Goal: Transaction & Acquisition: Purchase product/service

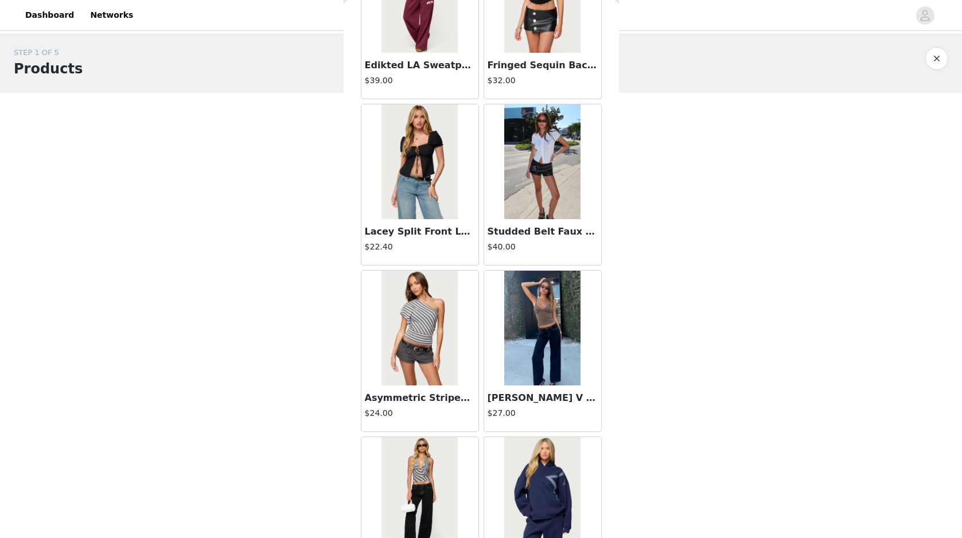
scroll to position [20413, 0]
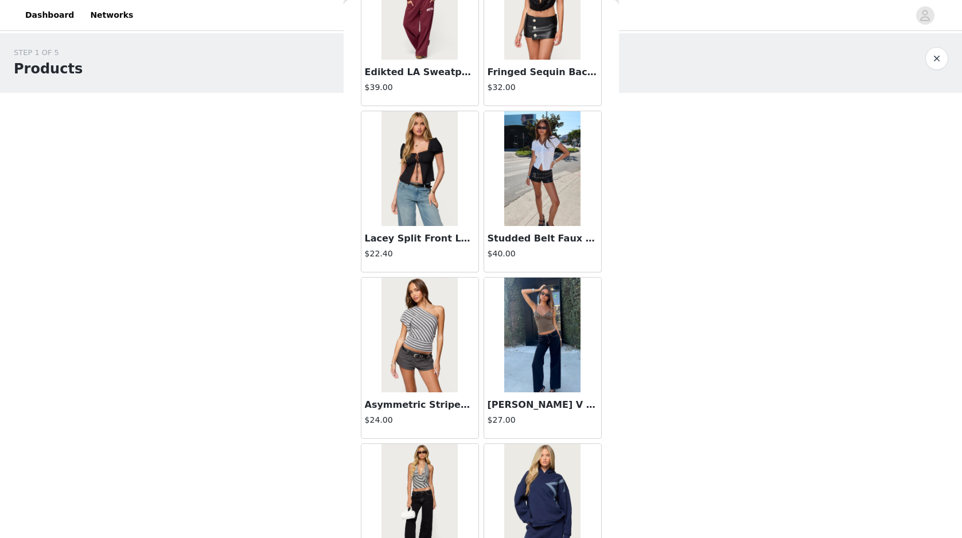
click at [543, 363] on img at bounding box center [542, 335] width 76 height 115
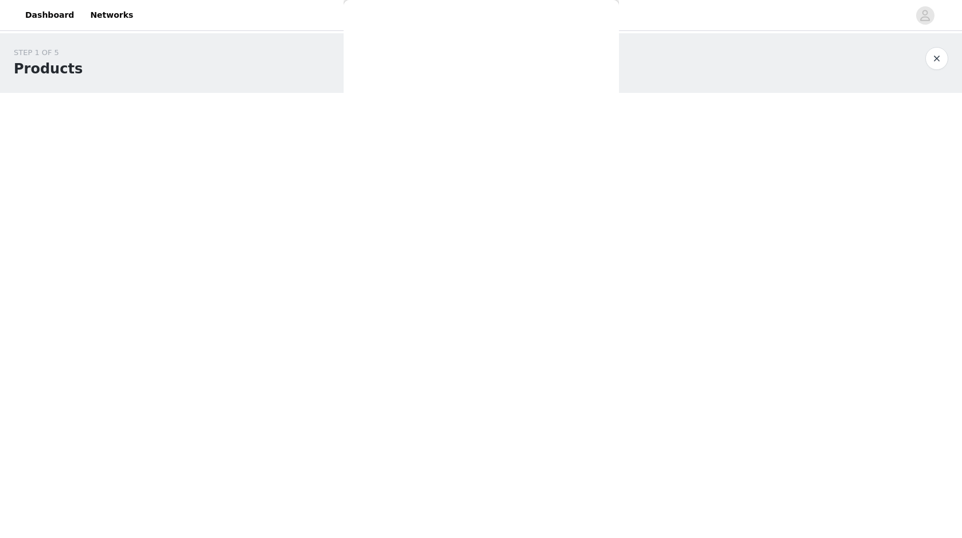
scroll to position [0, 0]
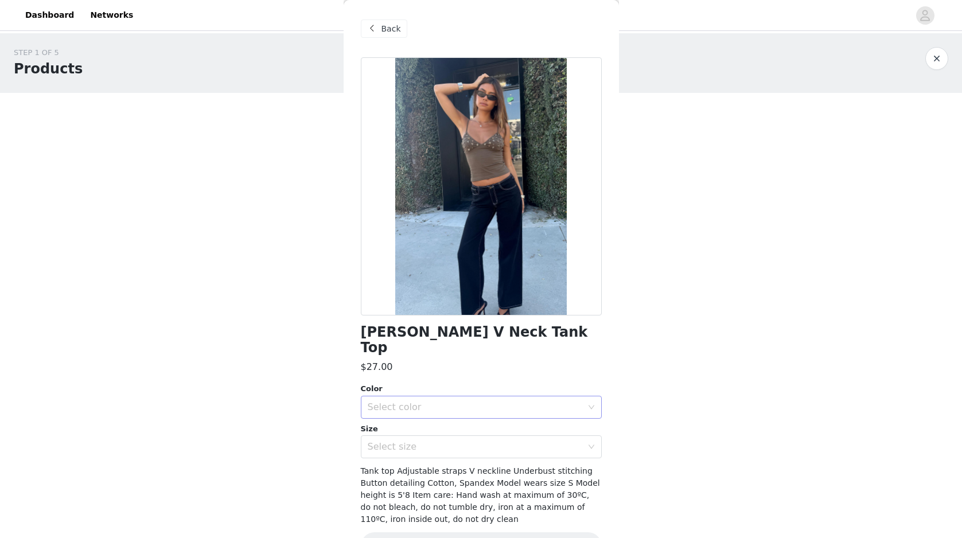
click at [453, 402] on div "Select color" at bounding box center [475, 407] width 215 height 11
click at [449, 418] on li "BROWN" at bounding box center [481, 417] width 241 height 18
click at [449, 437] on div "Select size" at bounding box center [478, 447] width 220 height 22
click at [408, 333] on li "XS" at bounding box center [481, 333] width 241 height 18
click at [486, 532] on button "Add Product" at bounding box center [481, 546] width 241 height 28
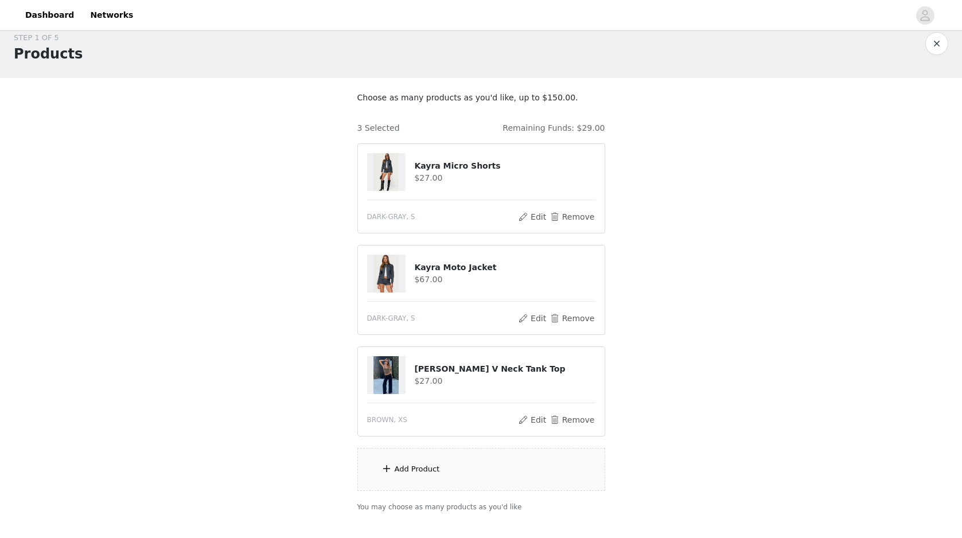
scroll to position [14, 0]
click at [414, 465] on div "Add Product" at bounding box center [417, 469] width 45 height 11
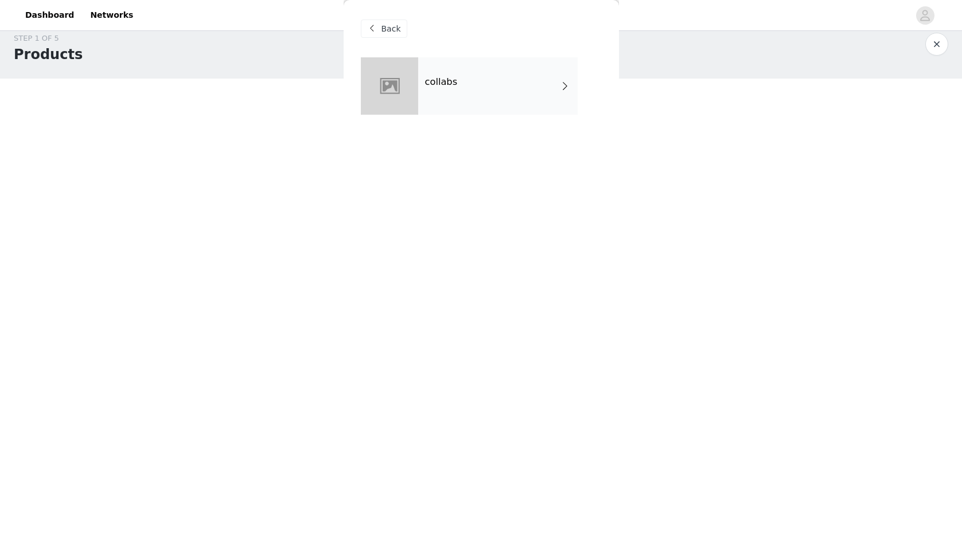
click at [444, 60] on div "collabs" at bounding box center [498, 85] width 160 height 57
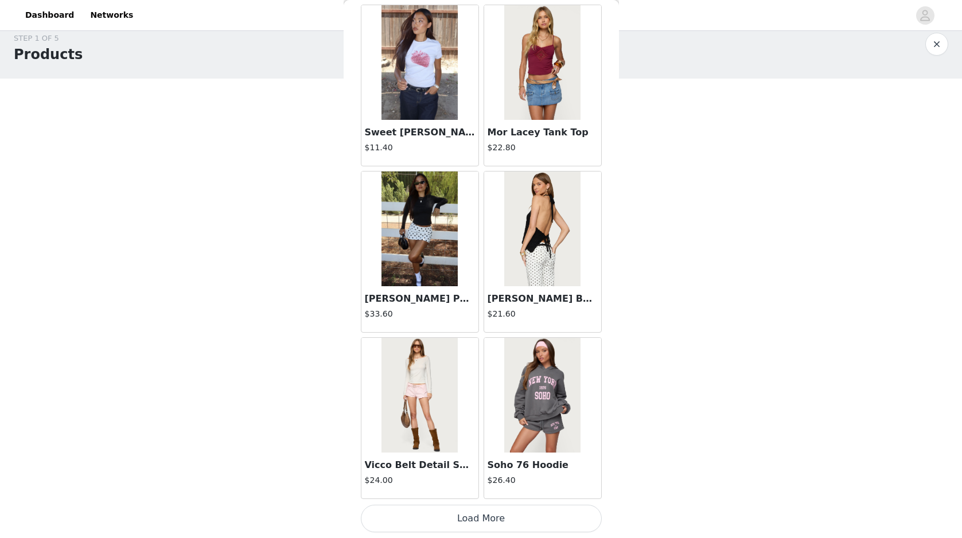
scroll to position [64, 0]
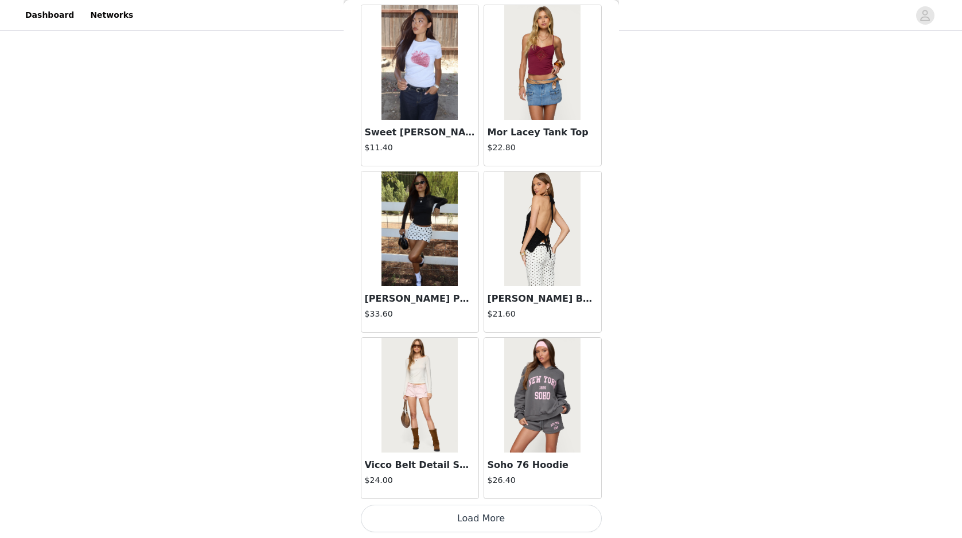
click at [446, 523] on button "Load More" at bounding box center [481, 519] width 241 height 28
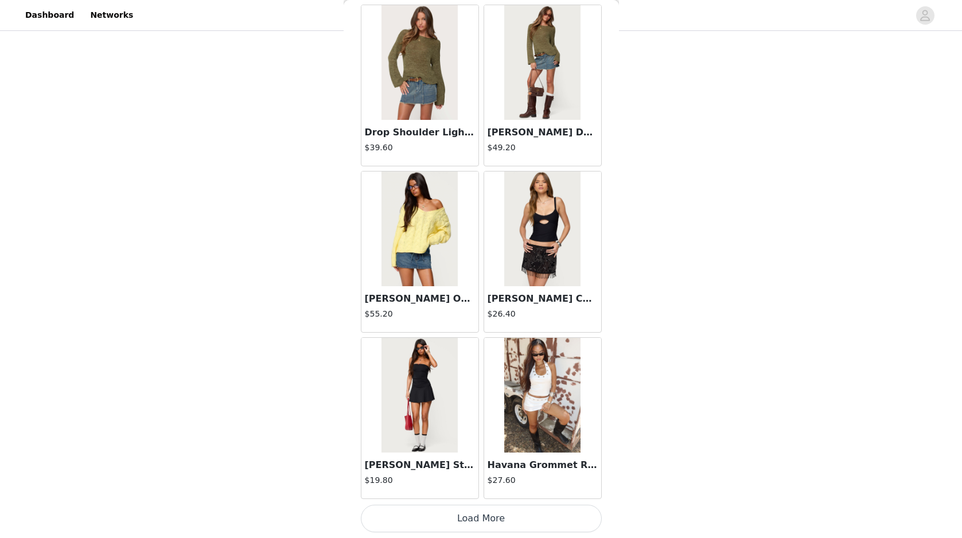
scroll to position [85, 0]
click at [462, 520] on button "Load More" at bounding box center [481, 519] width 241 height 28
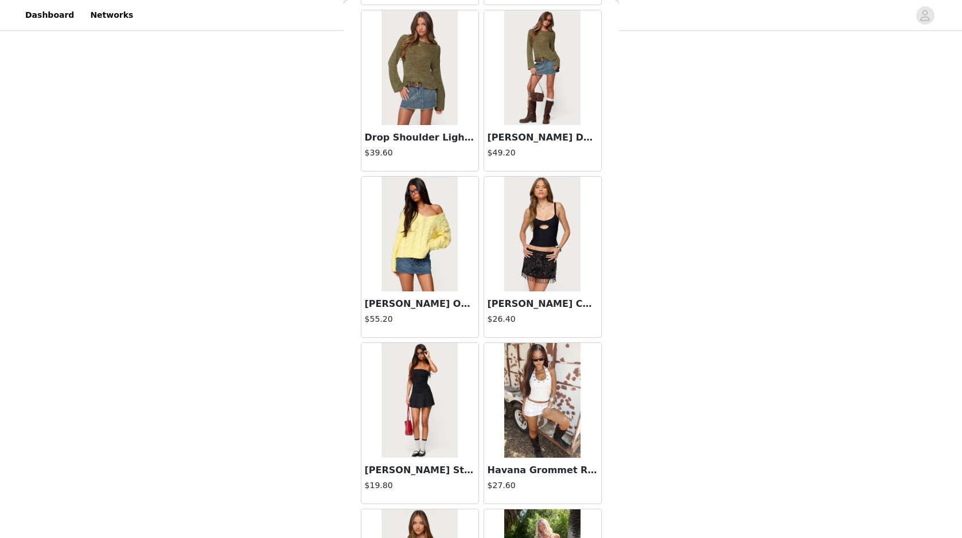
scroll to position [2882, 0]
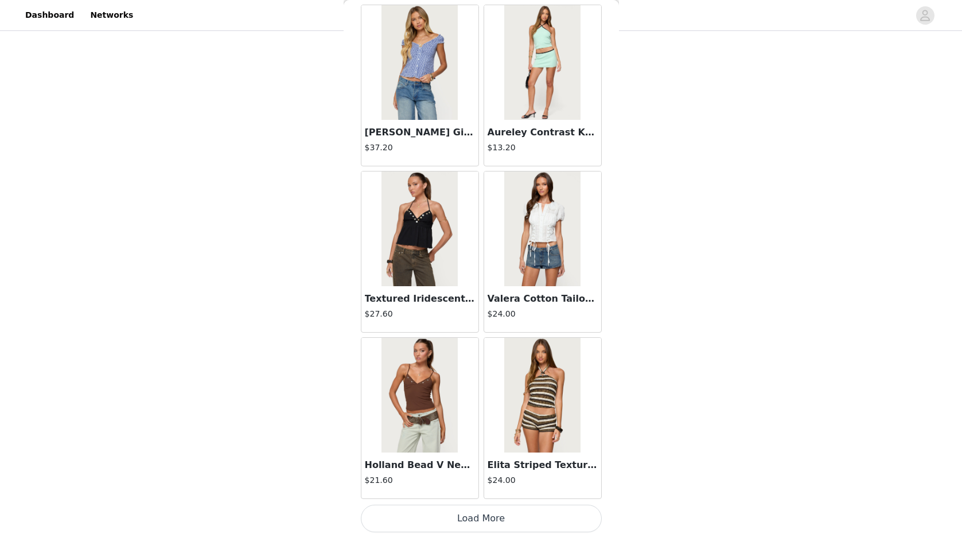
click at [510, 518] on button "Load More" at bounding box center [481, 519] width 241 height 28
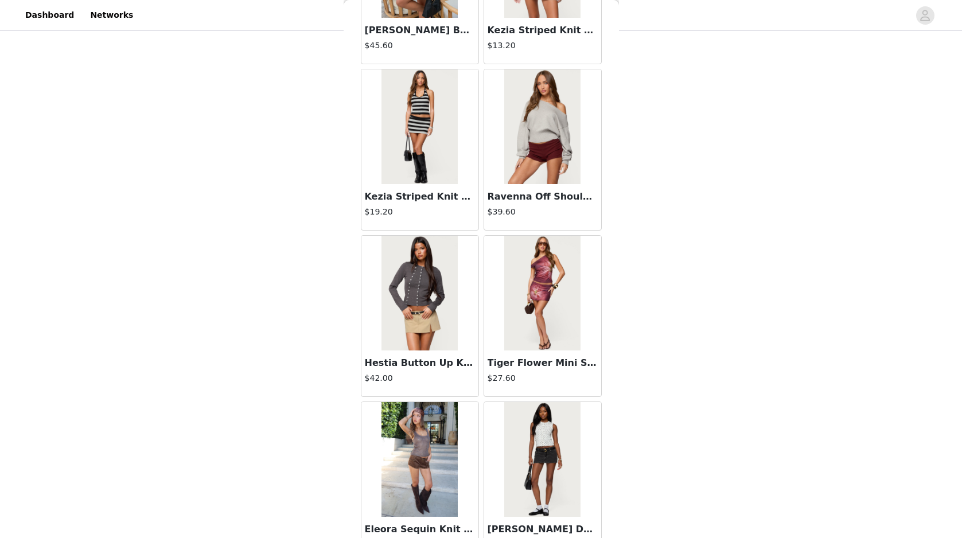
scroll to position [6209, 0]
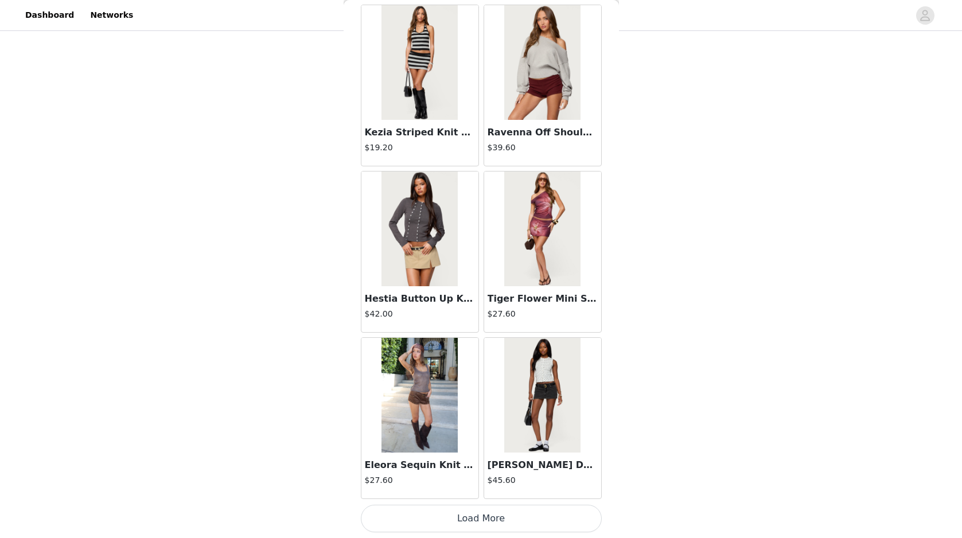
click at [525, 516] on button "Load More" at bounding box center [481, 519] width 241 height 28
